Goal: Book appointment/travel/reservation

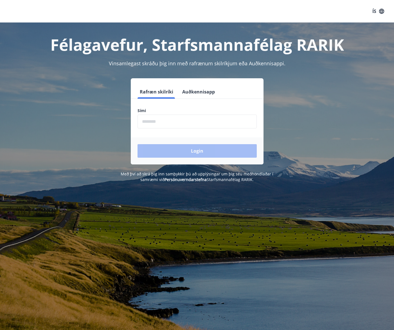
click at [165, 120] on input "phone" at bounding box center [197, 122] width 119 height 14
type input "********"
click at [194, 149] on button "Login" at bounding box center [197, 151] width 119 height 14
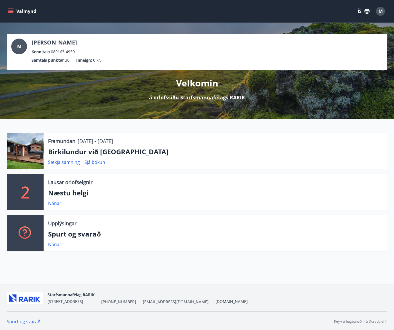
click at [21, 10] on button "Valmynd" at bounding box center [23, 11] width 32 height 10
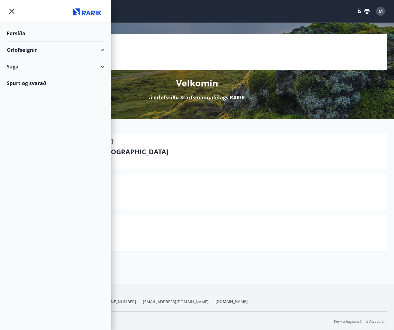
click at [30, 49] on div "Orlofseignir" at bounding box center [56, 50] width 98 height 17
click at [24, 64] on div "Framboð" at bounding box center [55, 64] width 89 height 12
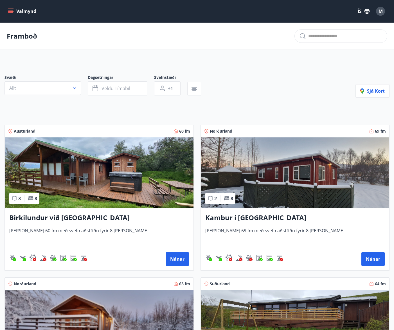
click at [15, 11] on button "Valmynd" at bounding box center [23, 11] width 32 height 10
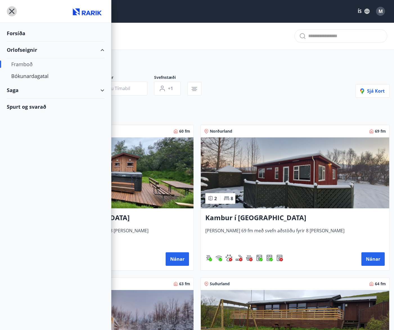
click at [15, 11] on icon "menu" at bounding box center [12, 11] width 10 height 10
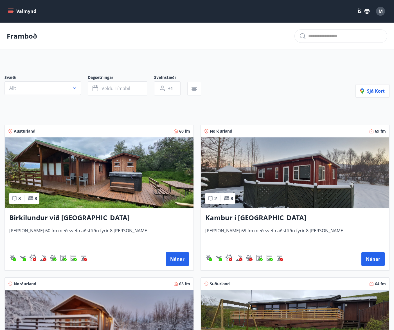
click at [15, 11] on button "Valmynd" at bounding box center [23, 11] width 32 height 10
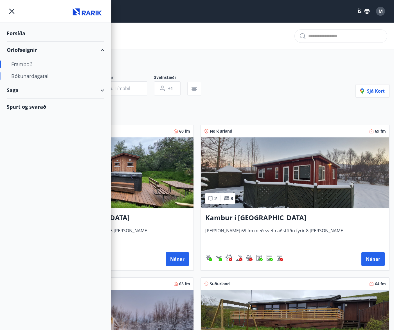
click at [41, 76] on div "Bókunardagatal" at bounding box center [55, 76] width 89 height 12
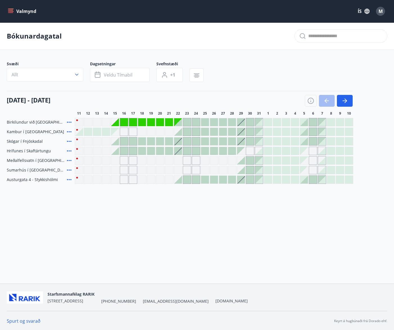
click at [114, 120] on div "Gráir dagar eru ekki bókanlegir" at bounding box center [115, 122] width 8 height 8
click at [198, 75] on icon "button" at bounding box center [197, 75] width 4 height 1
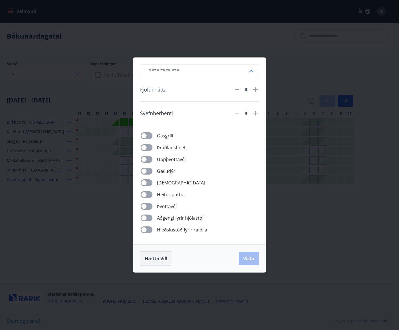
click at [155, 258] on span "Hætta við" at bounding box center [156, 258] width 23 height 6
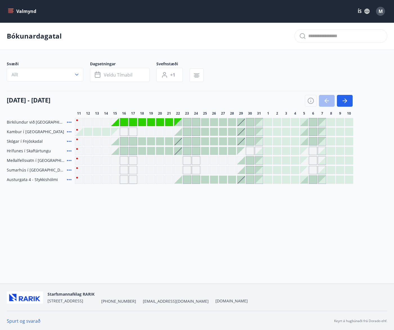
click at [69, 122] on icon at bounding box center [69, 122] width 5 height 1
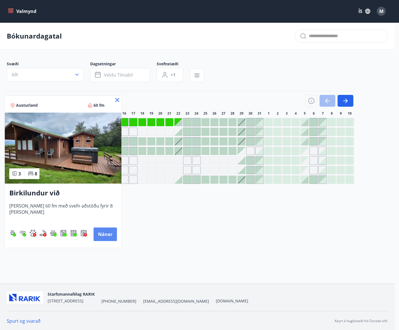
click at [106, 230] on button "Nánar" at bounding box center [104, 234] width 23 height 14
